Goal: Book appointment/travel/reservation

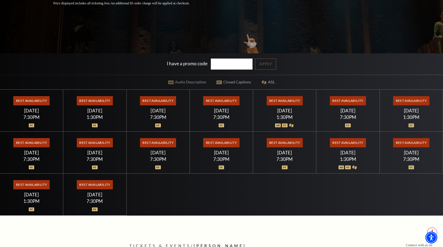
scroll to position [108, 0]
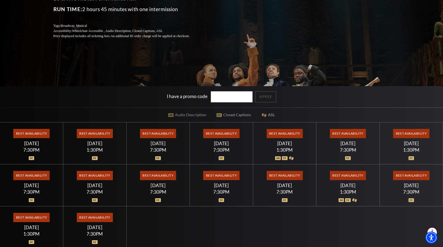
click at [283, 196] on div at bounding box center [284, 196] width 50 height 5
click at [352, 134] on span "Best Availability" at bounding box center [348, 133] width 36 height 9
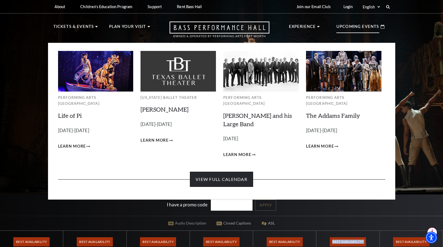
scroll to position [0, 0]
click at [227, 176] on link "View Full Calendar" at bounding box center [221, 179] width 63 height 15
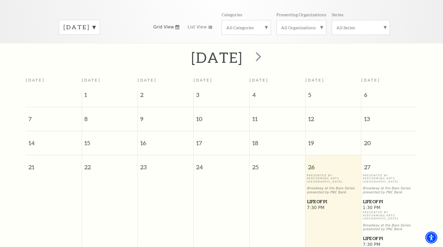
scroll to position [75, 0]
click at [266, 54] on span "next" at bounding box center [258, 56] width 15 height 15
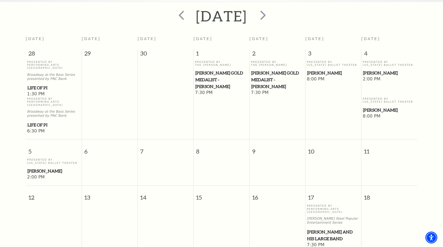
scroll to position [48, 0]
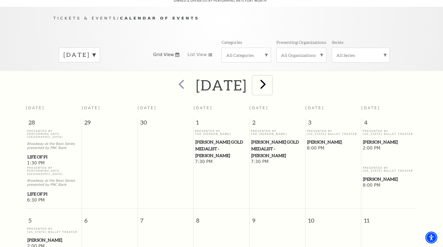
click at [271, 78] on span "next" at bounding box center [262, 83] width 15 height 15
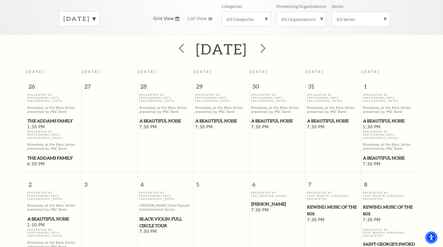
scroll to position [75, 0]
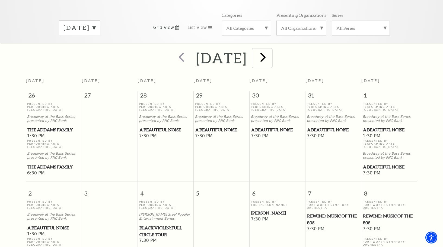
click at [271, 53] on span "next" at bounding box center [262, 56] width 15 height 15
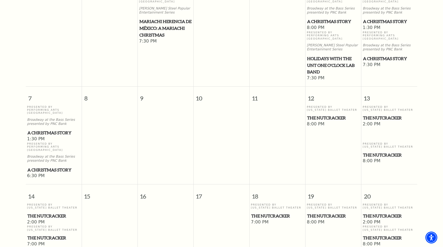
scroll to position [21, 0]
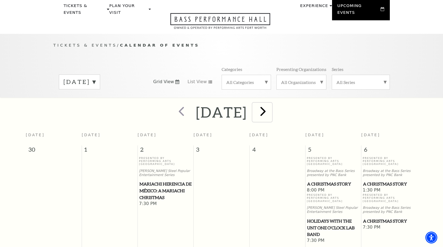
click at [271, 104] on span "next" at bounding box center [262, 111] width 15 height 15
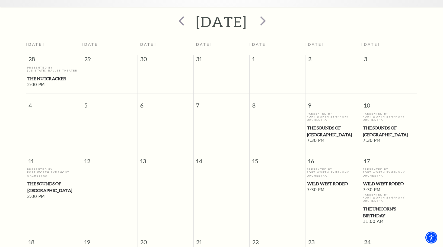
scroll to position [48, 0]
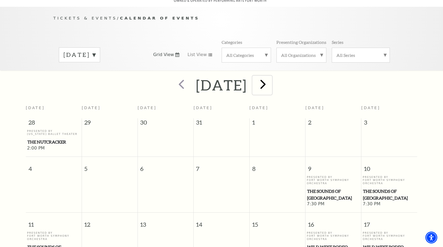
click at [271, 80] on span "next" at bounding box center [262, 83] width 15 height 15
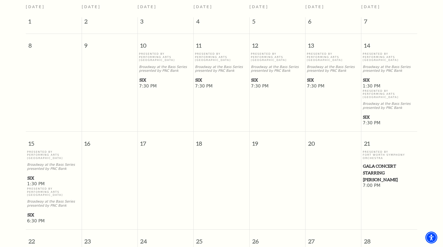
scroll to position [75, 0]
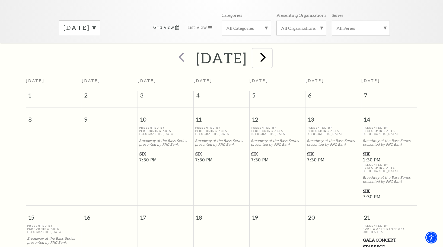
click at [271, 56] on span "next" at bounding box center [262, 56] width 15 height 15
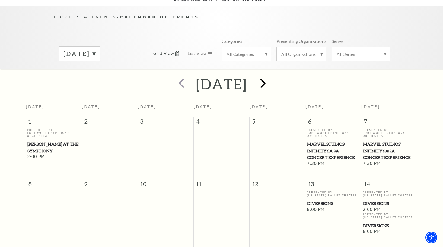
scroll to position [48, 0]
click at [336, 145] on span "Marvel Studios' Infinity Saga Concert Experience" at bounding box center [333, 152] width 53 height 20
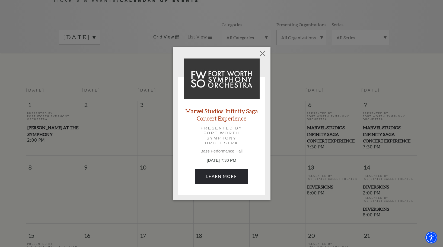
scroll to position [75, 0]
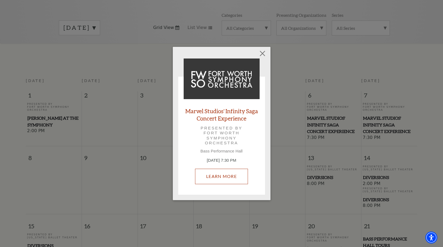
click at [222, 176] on link "Learn More" at bounding box center [221, 176] width 53 height 15
